Goal: Check status: Check status

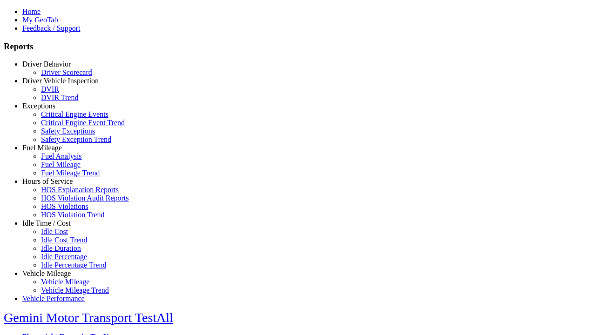
click at [54, 110] on link "Exceptions" at bounding box center [38, 106] width 33 height 8
click at [61, 135] on link "Safety Exceptions" at bounding box center [68, 131] width 54 height 8
select select "**********"
type input "**********"
